Goal: Complete application form

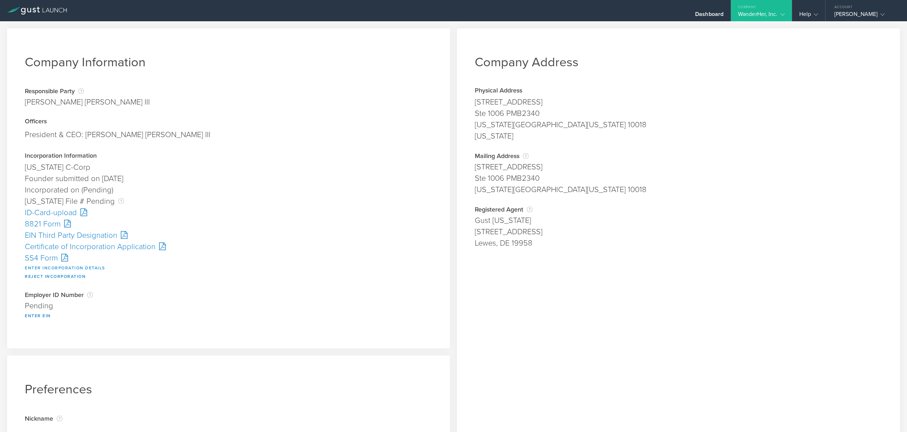
click at [48, 268] on button "Enter Incorporation Details" at bounding box center [65, 268] width 80 height 9
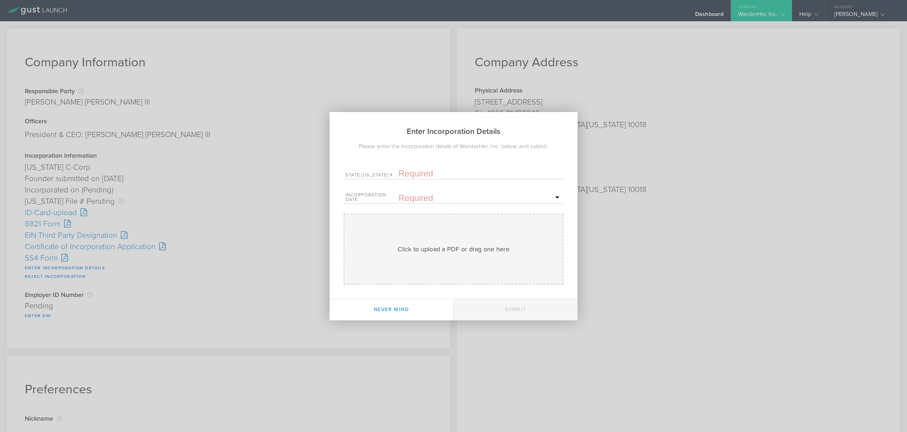
click at [421, 174] on input "text" at bounding box center [479, 173] width 163 height 11
paste input "10299315"
type input "10299315"
click at [421, 197] on input "text" at bounding box center [479, 198] width 163 height 11
click at [482, 271] on span "18" at bounding box center [486, 271] width 13 height 12
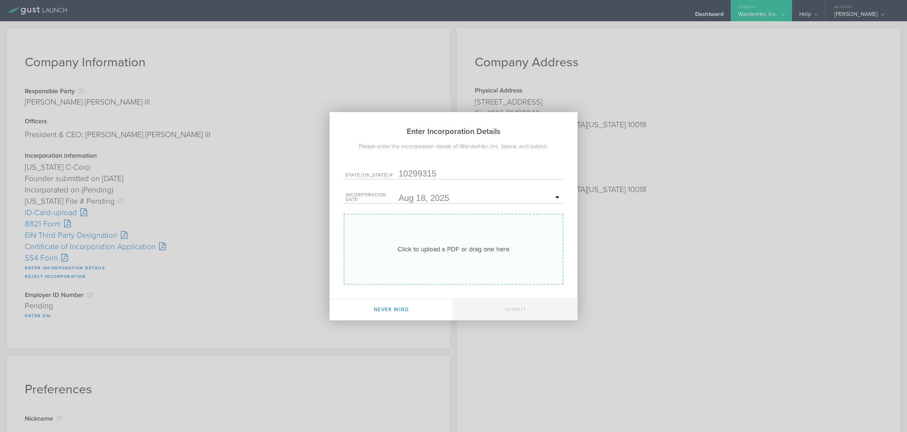
click at [453, 254] on div "Click to upload a PDF or drag one here Uploading" at bounding box center [454, 249] width 220 height 71
type input "C:\fakepath\20253703114.pdf"
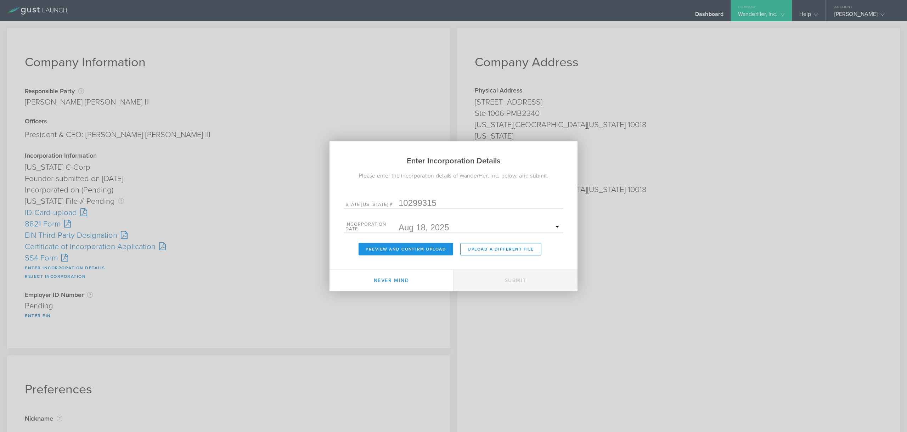
click at [385, 251] on button "Preview and Confirm Upload" at bounding box center [405, 249] width 95 height 12
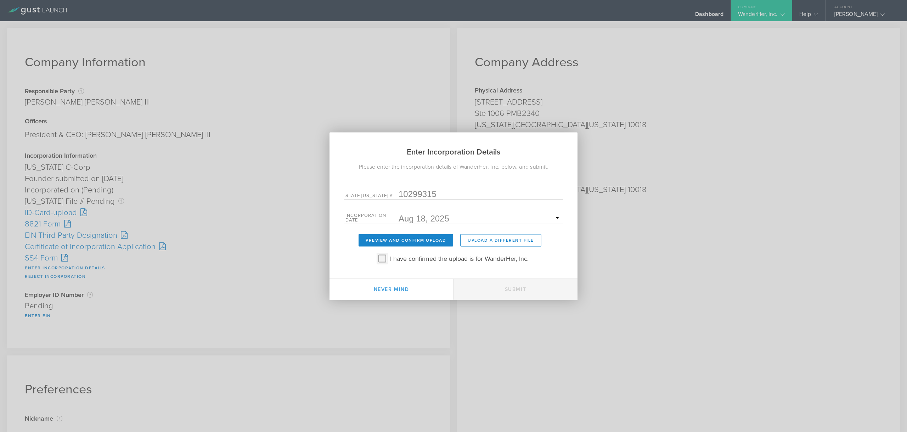
click at [379, 260] on input "I have confirmed the upload is for WanderHer, Inc." at bounding box center [382, 258] width 11 height 11
checkbox input "true"
click at [500, 293] on button "Submit" at bounding box center [515, 288] width 124 height 21
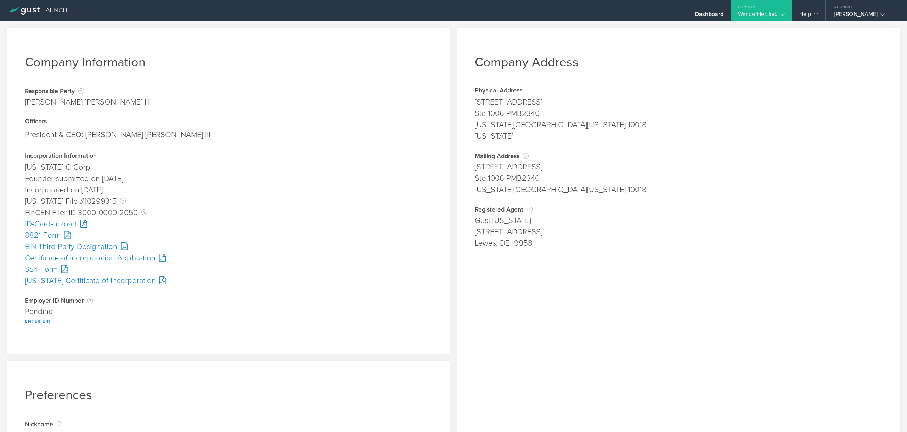
click at [37, 271] on div "SS4 Form" at bounding box center [228, 269] width 407 height 11
click at [38, 226] on div "ID-Card-upload" at bounding box center [228, 223] width 407 height 11
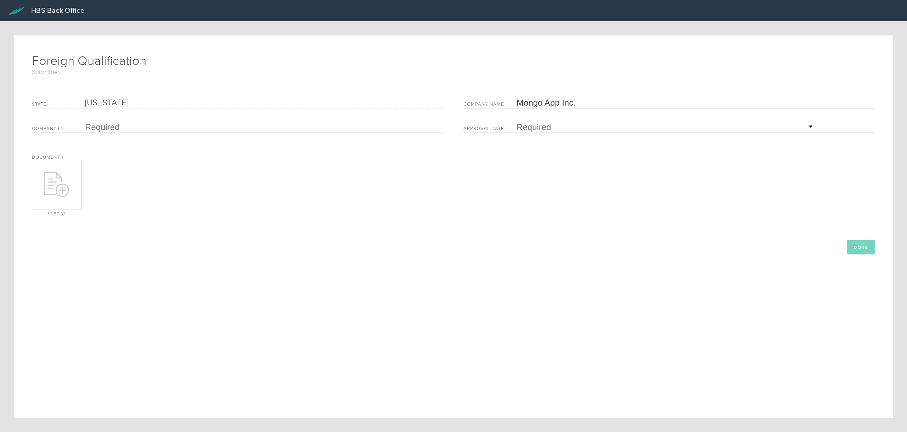
click at [158, 126] on input "text" at bounding box center [262, 127] width 355 height 11
paste input "B20250251817"
type input "B20250251817"
click at [521, 128] on input "text" at bounding box center [665, 127] width 298 height 11
click at [548, 185] on span "13" at bounding box center [548, 183] width 13 height 12
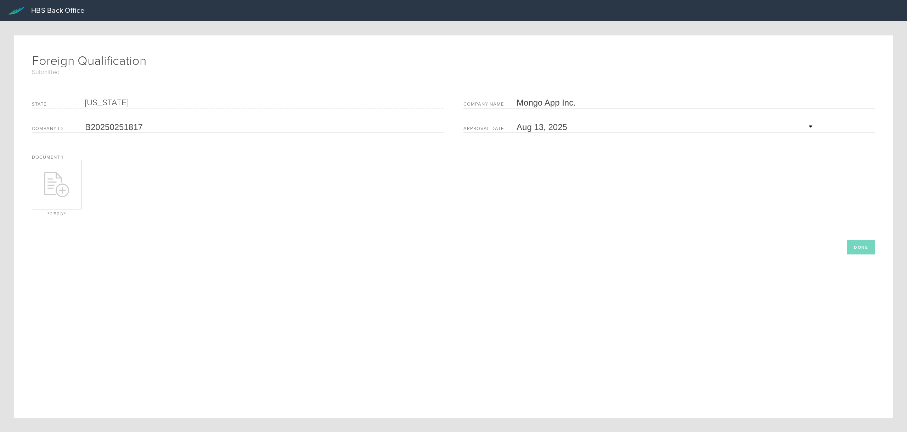
click at [55, 179] on icon at bounding box center [56, 184] width 25 height 25
type input "C:\fakepath\Approved CA FQ.pdf"
click at [853, 249] on button "Done" at bounding box center [861, 247] width 28 height 14
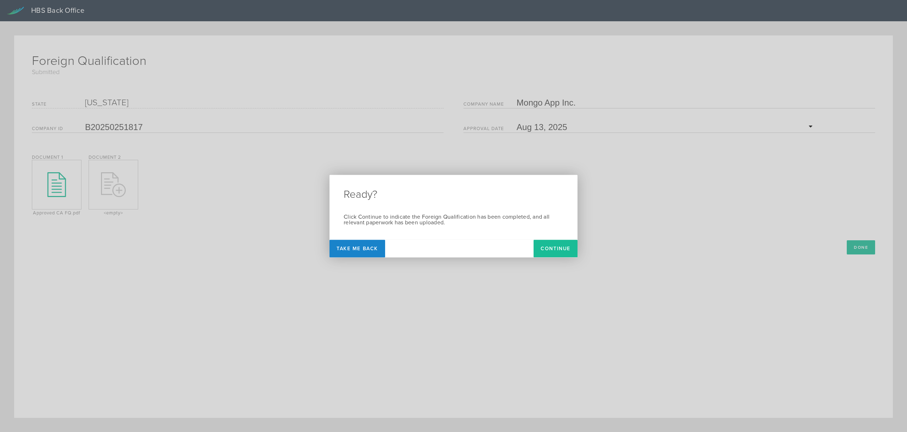
click at [560, 249] on button "Continue" at bounding box center [555, 248] width 44 height 18
